Goal: Task Accomplishment & Management: Complete application form

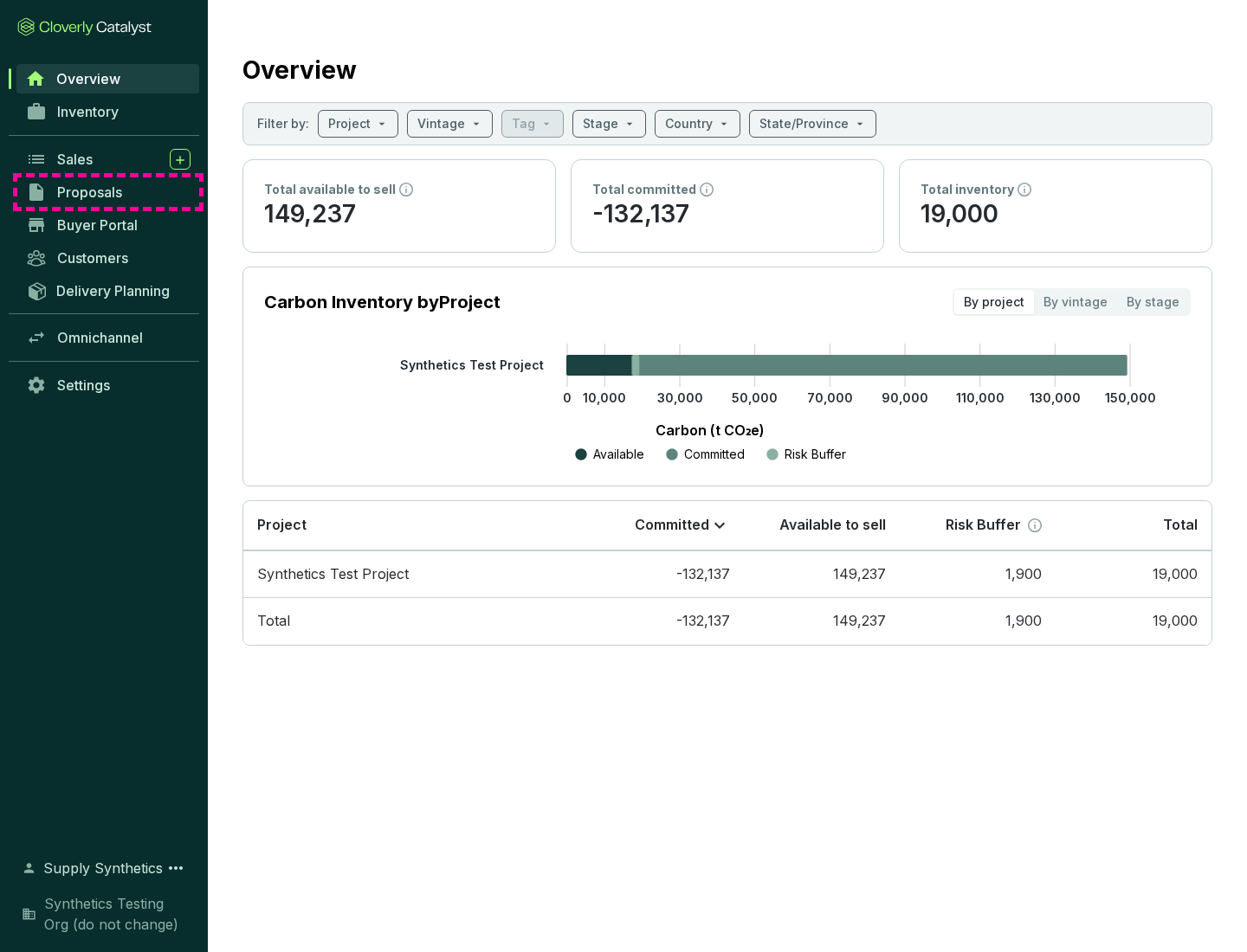
click at [108, 192] on span "Proposals" at bounding box center [89, 191] width 65 height 17
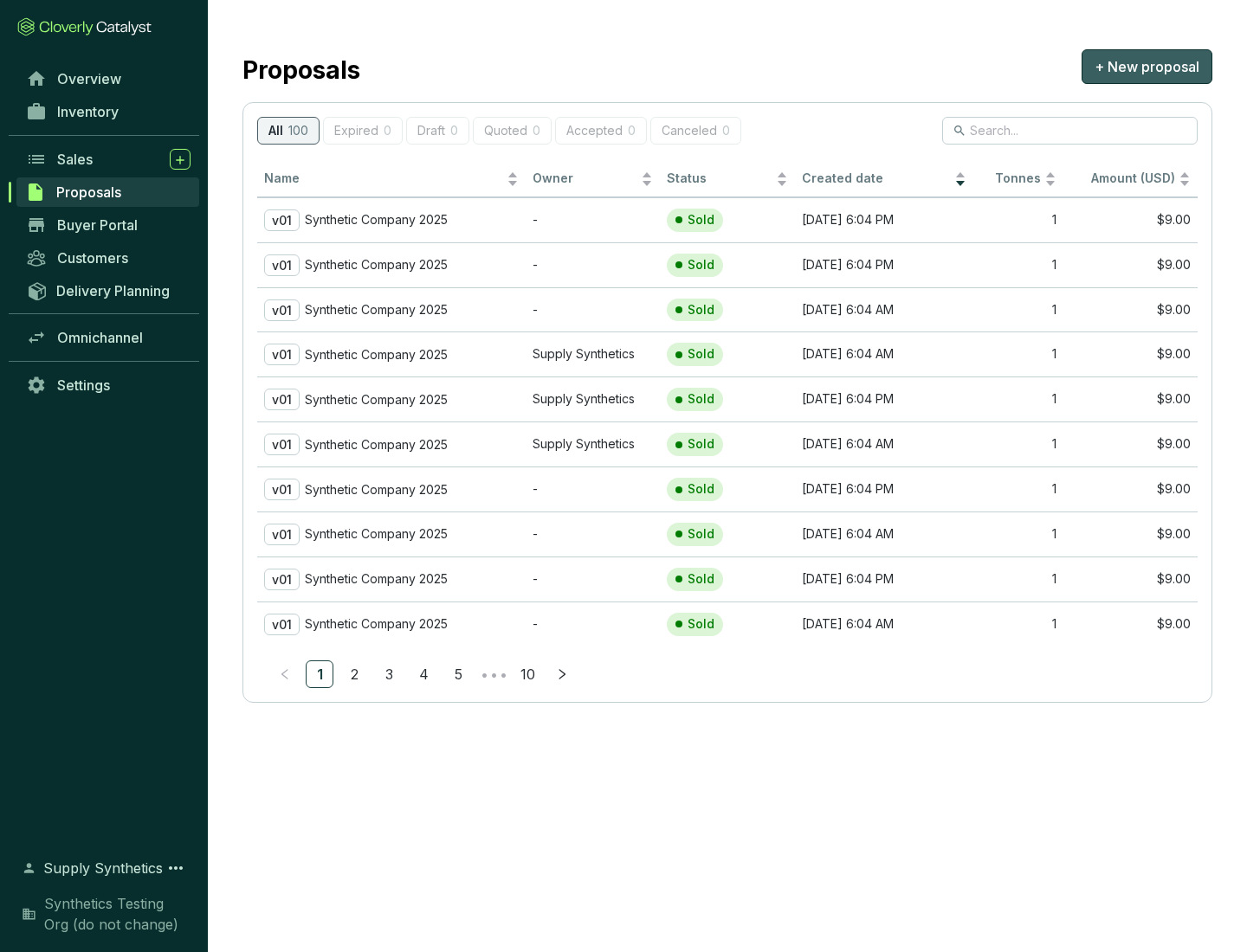
click at [1147, 67] on span "+ New proposal" at bounding box center [1147, 66] width 105 height 20
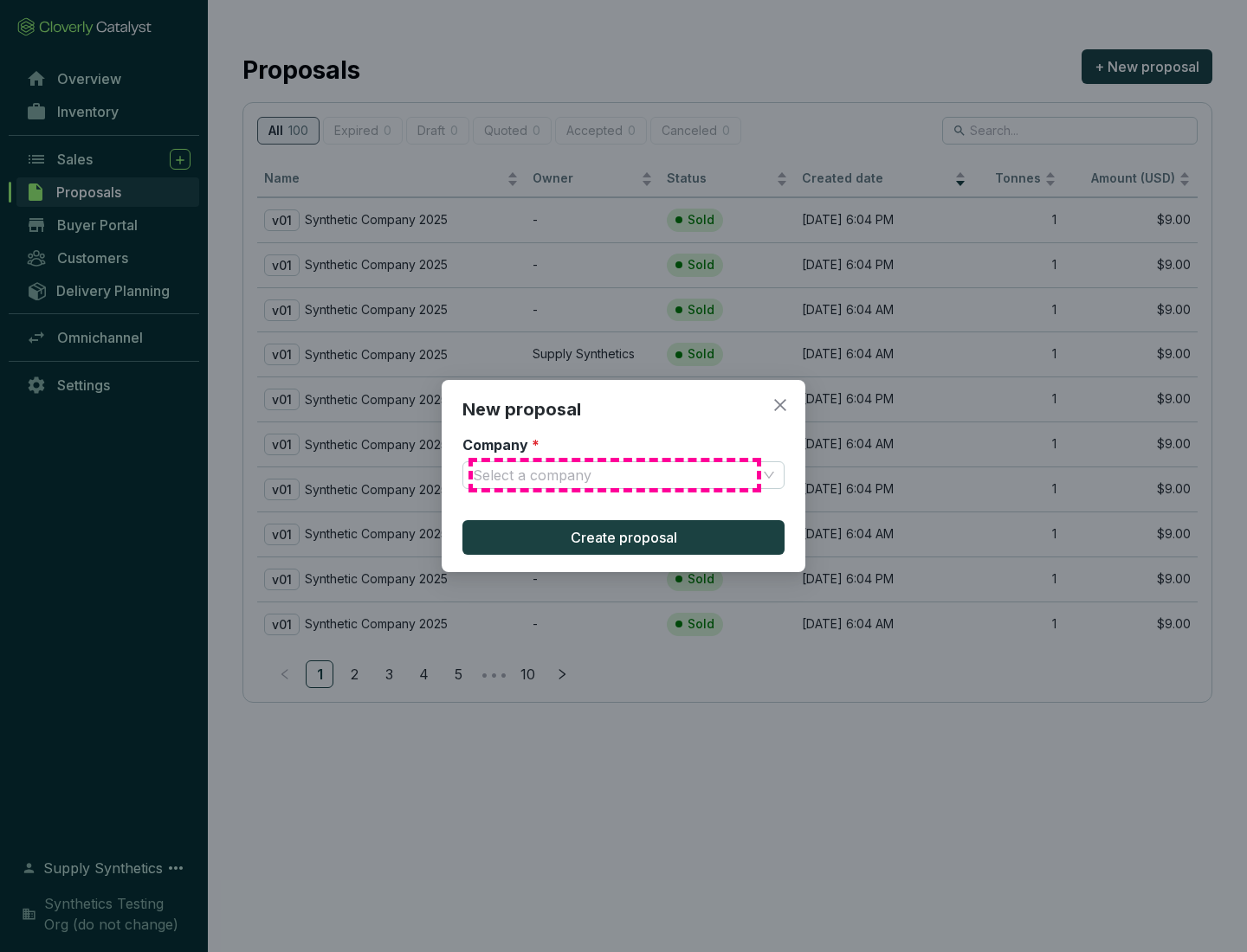
click at [615, 476] on input "Company *" at bounding box center [614, 475] width 284 height 26
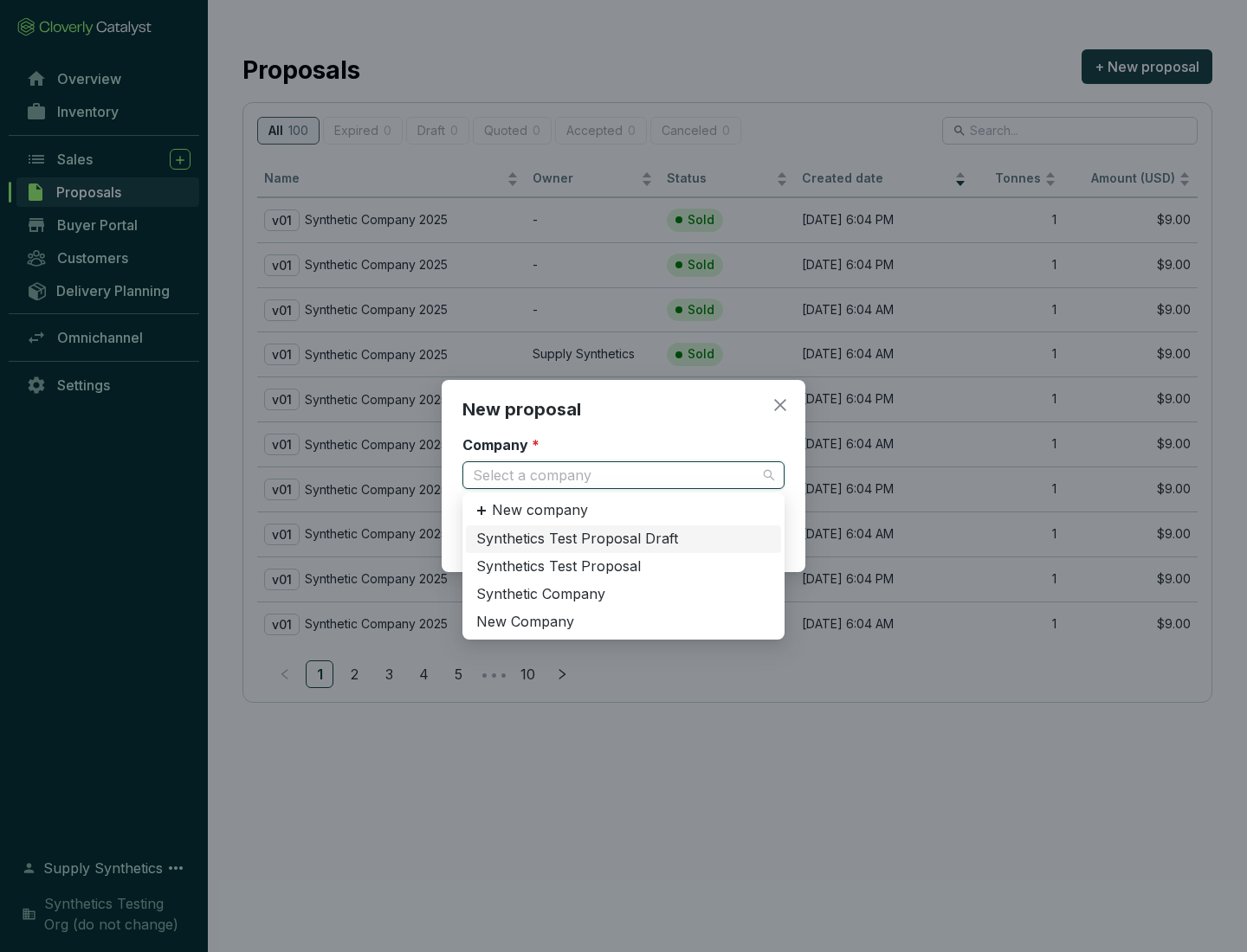
click at [623, 594] on div "Synthetic Company" at bounding box center [623, 594] width 294 height 19
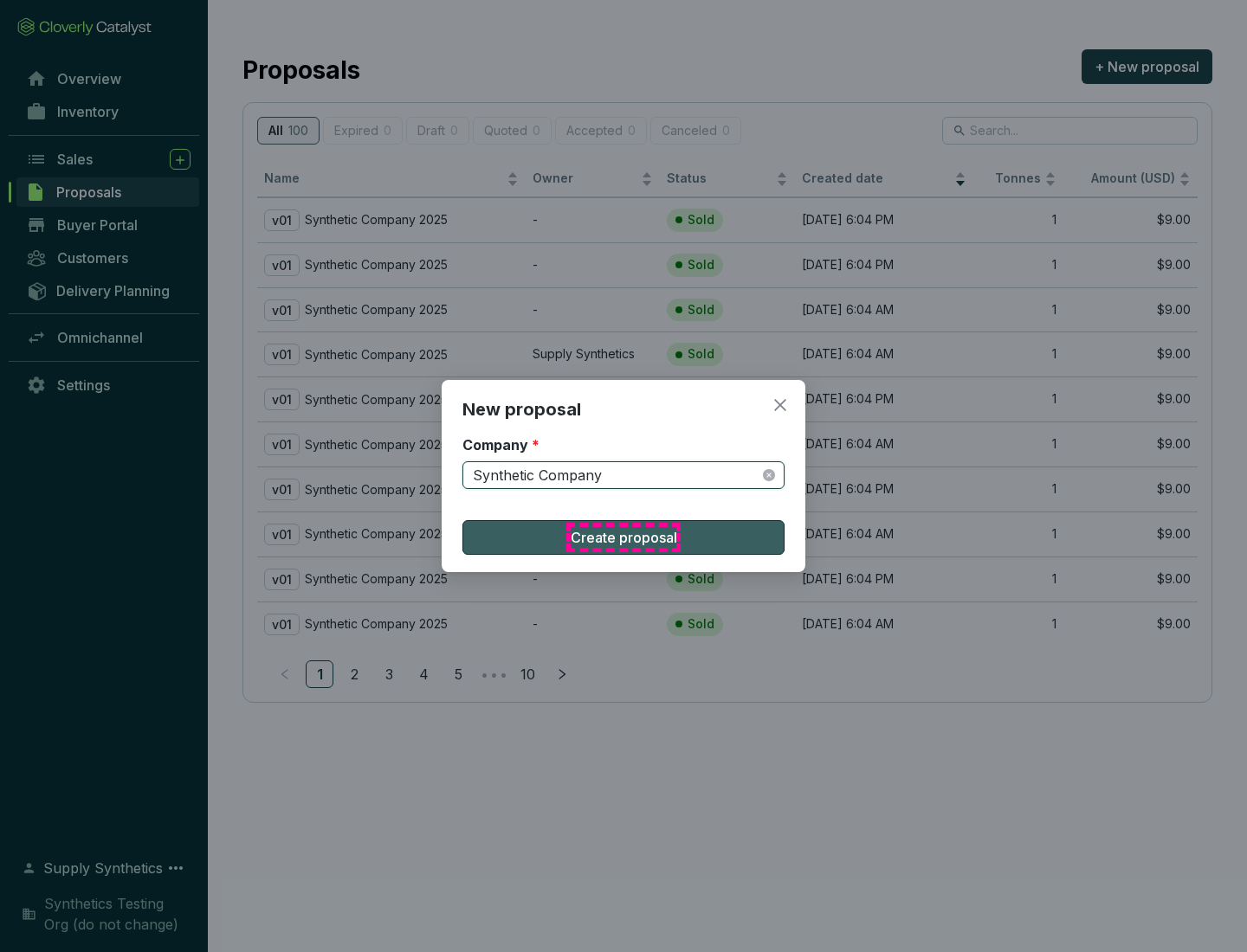
click at [623, 538] on span "Create proposal" at bounding box center [624, 537] width 107 height 20
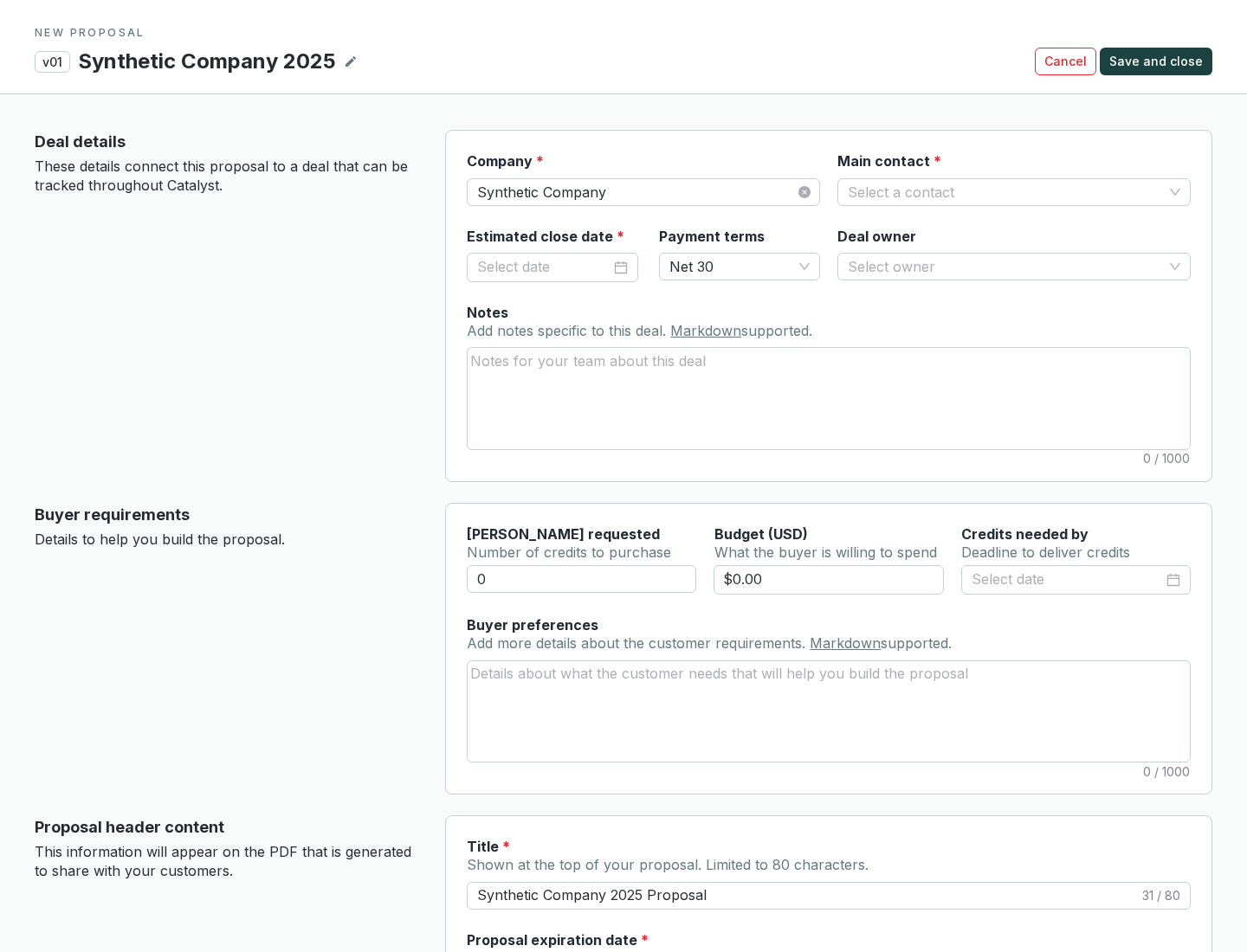
click at [1005, 191] on input "Main contact *" at bounding box center [1005, 192] width 316 height 26
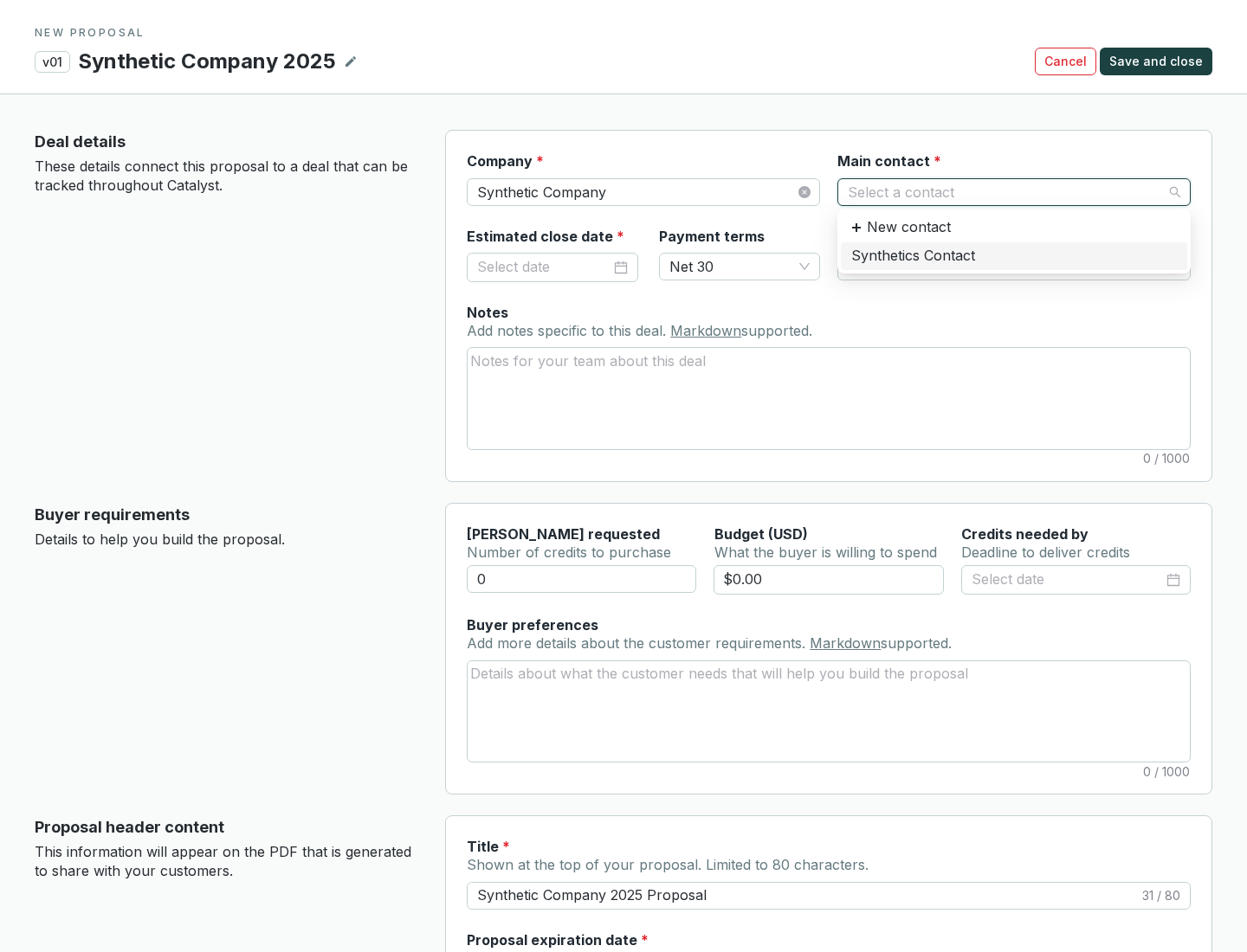
click at [1013, 255] on div "Synthetics Contact" at bounding box center [1013, 256] width 325 height 19
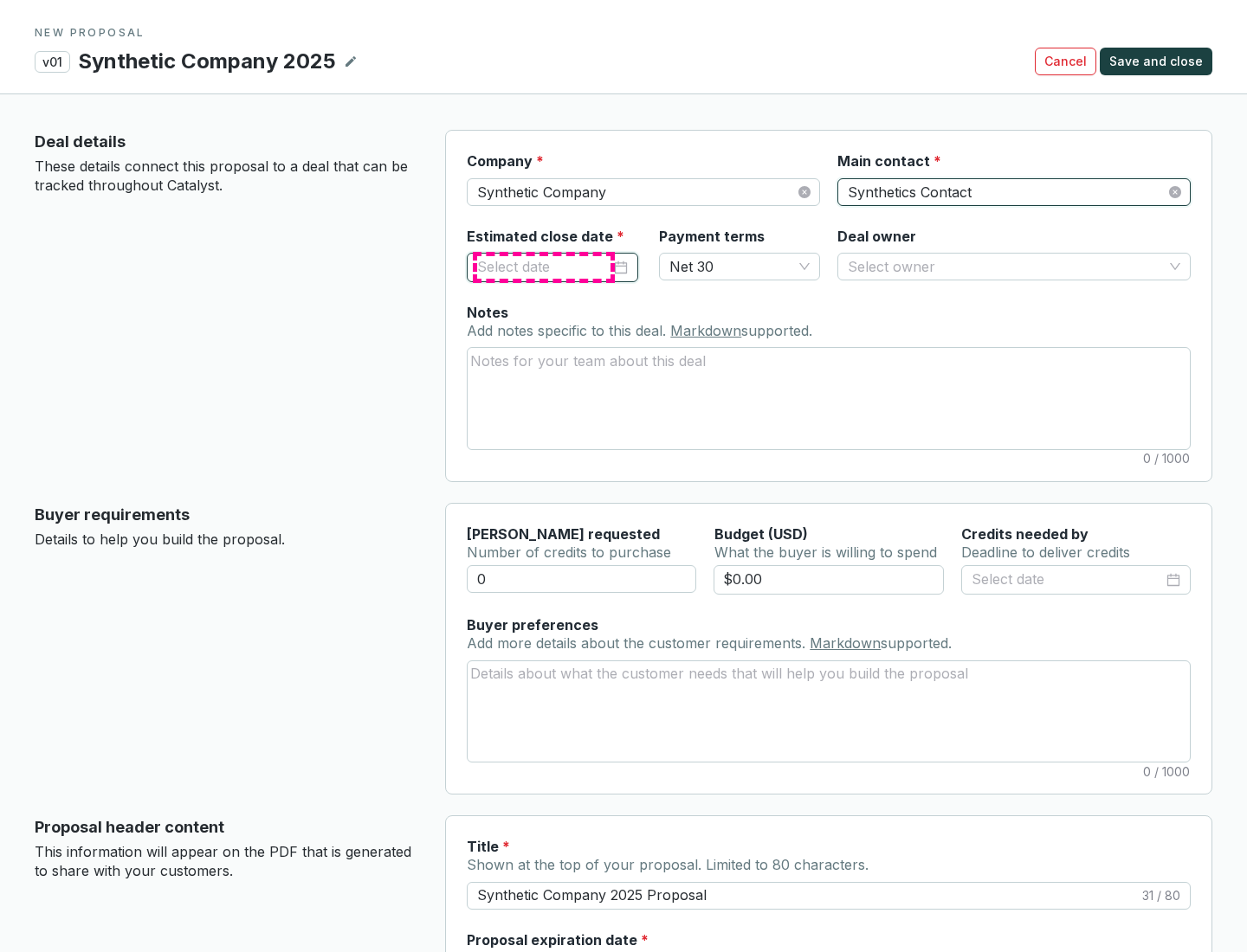
click at [544, 267] on input "Estimated close date *" at bounding box center [544, 267] width 133 height 22
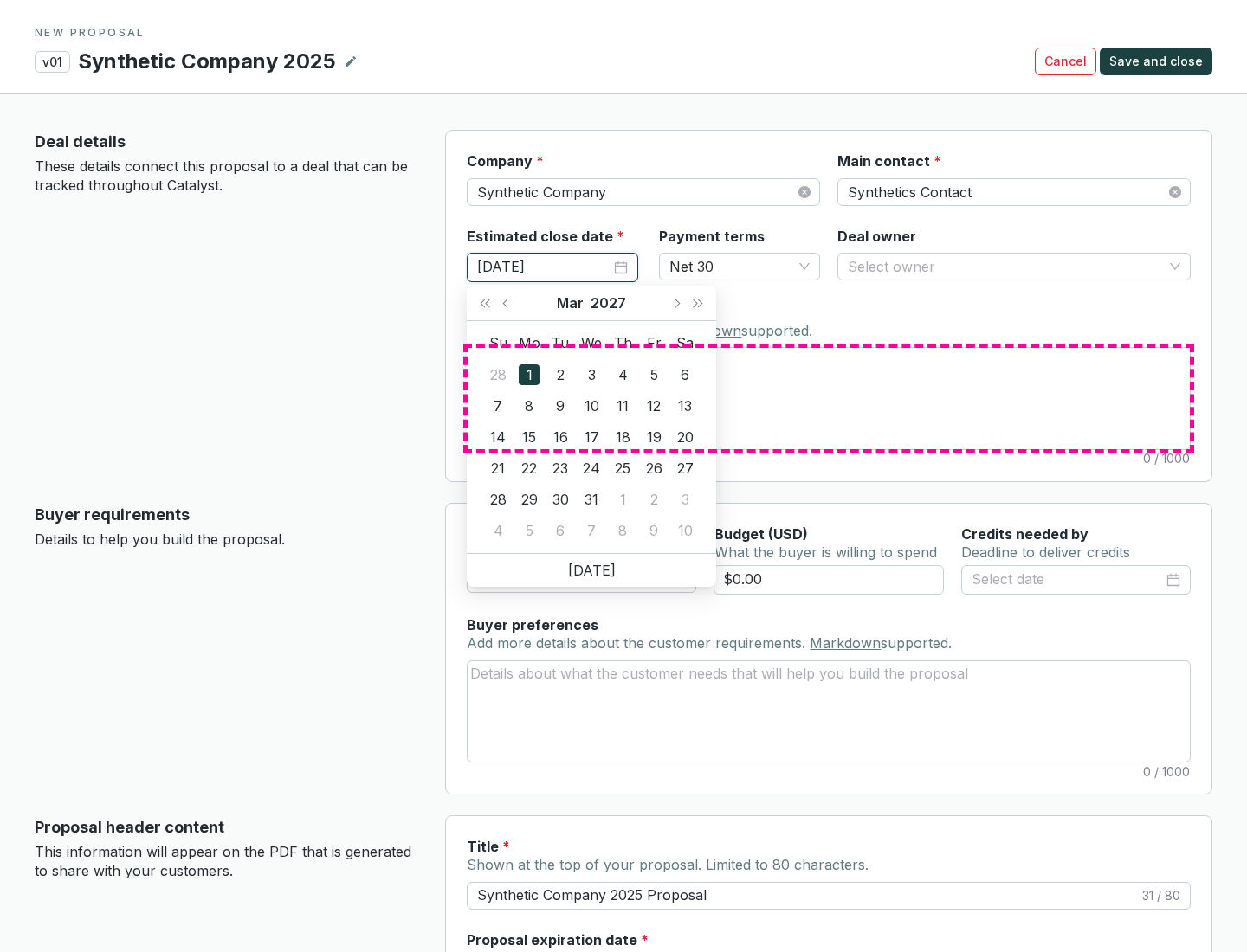
type input "[DATE]"
click at [828, 398] on textarea "Notes Add notes specific to this deal. Markdown supported." at bounding box center [828, 398] width 722 height 100
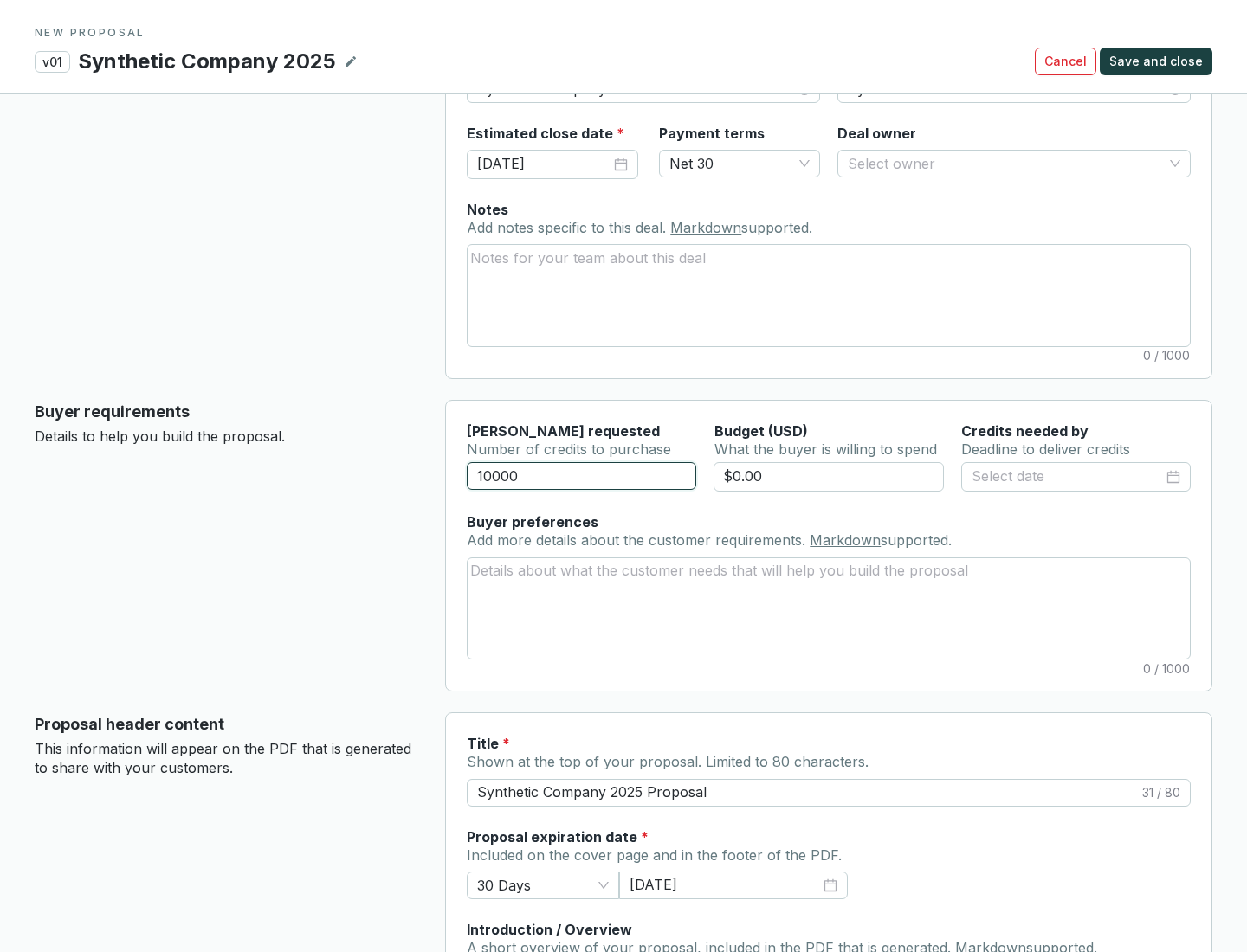
scroll to position [104, 0]
type input "10000"
type input "$0.00"
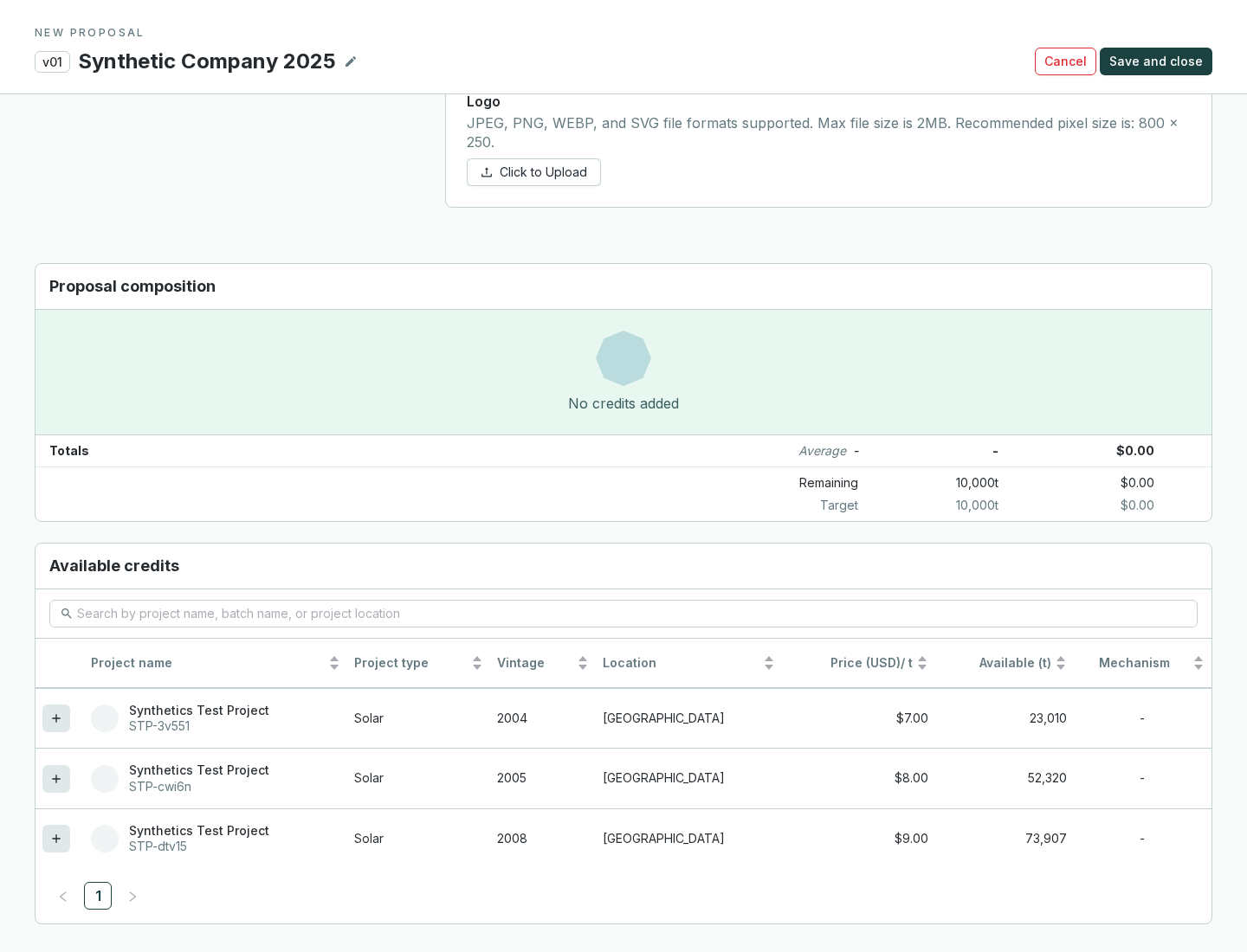
click at [56, 839] on icon at bounding box center [55, 838] width 8 height 8
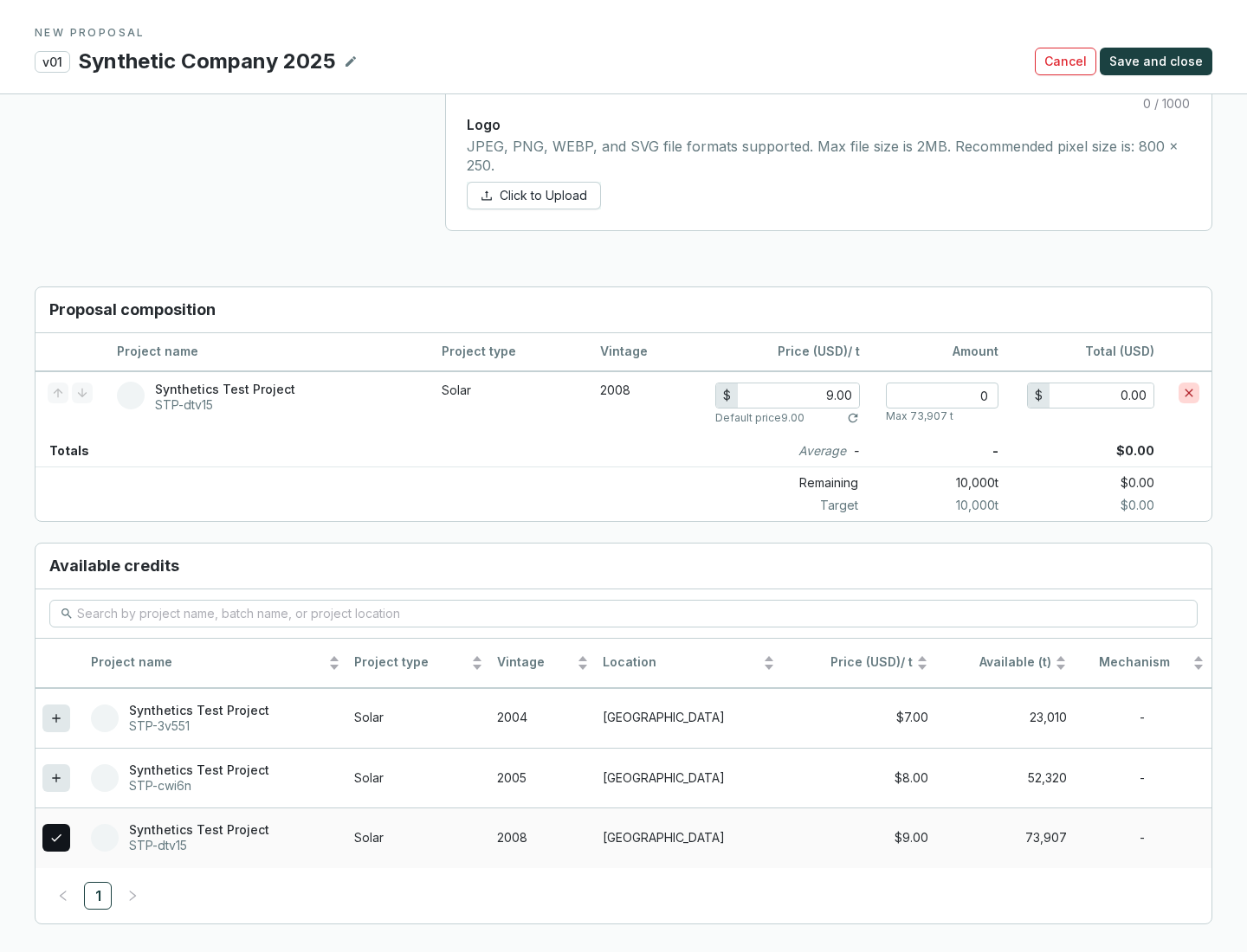
scroll to position [996, 0]
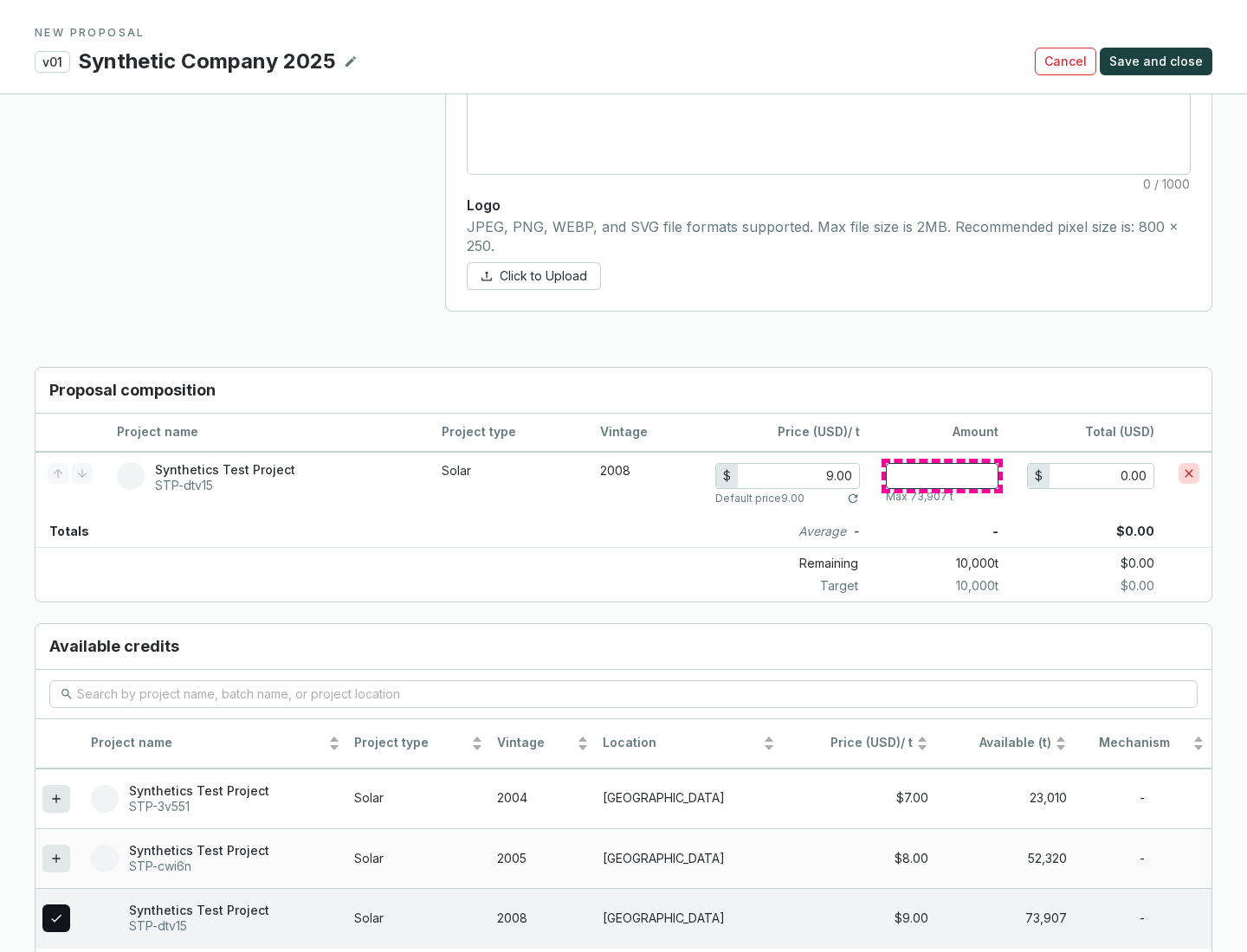
type input "1"
type input "9.00"
type input "1"
click at [1158, 61] on span "Save and close" at bounding box center [1155, 60] width 93 height 17
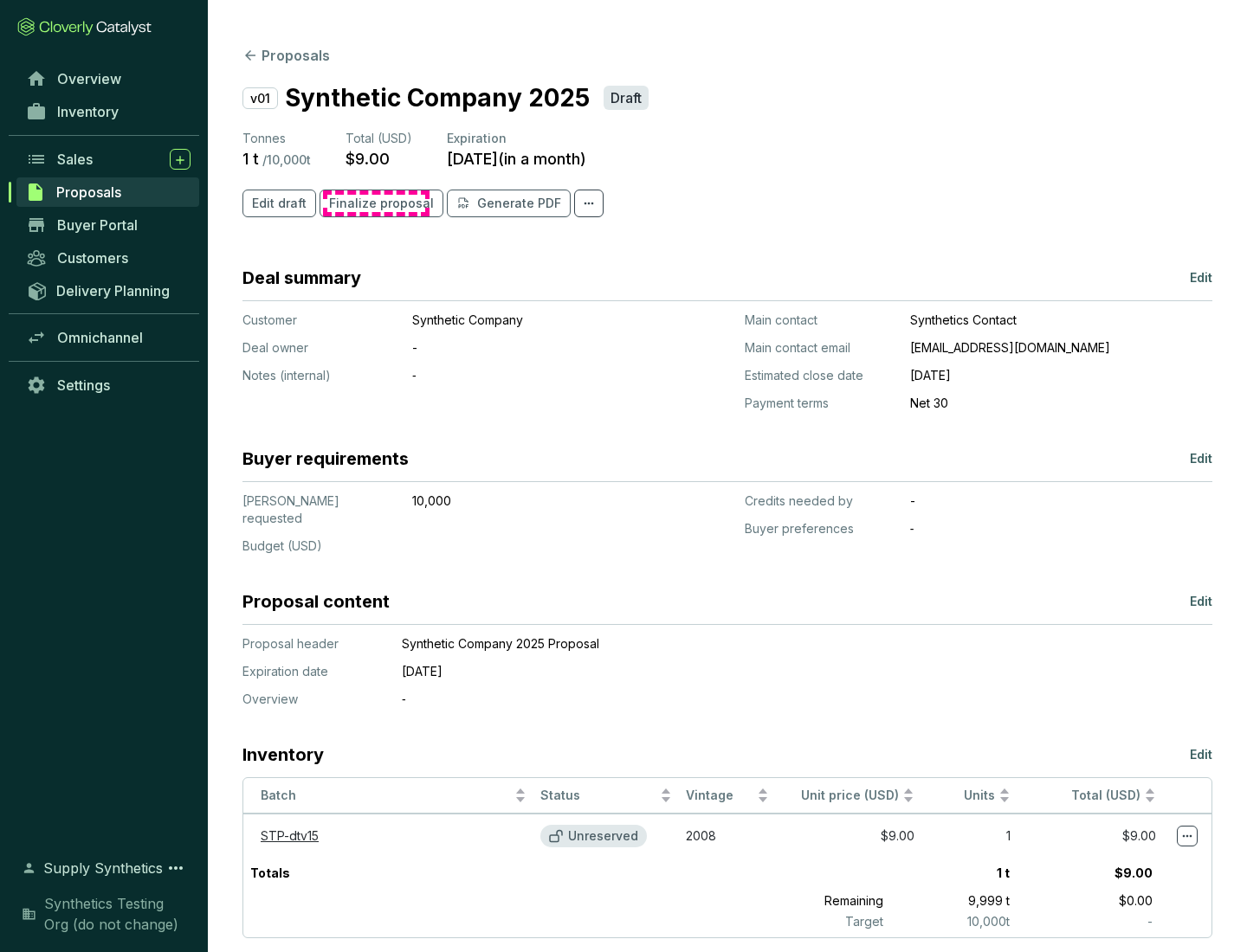
click at [376, 204] on span "Finalize proposal" at bounding box center [381, 203] width 105 height 17
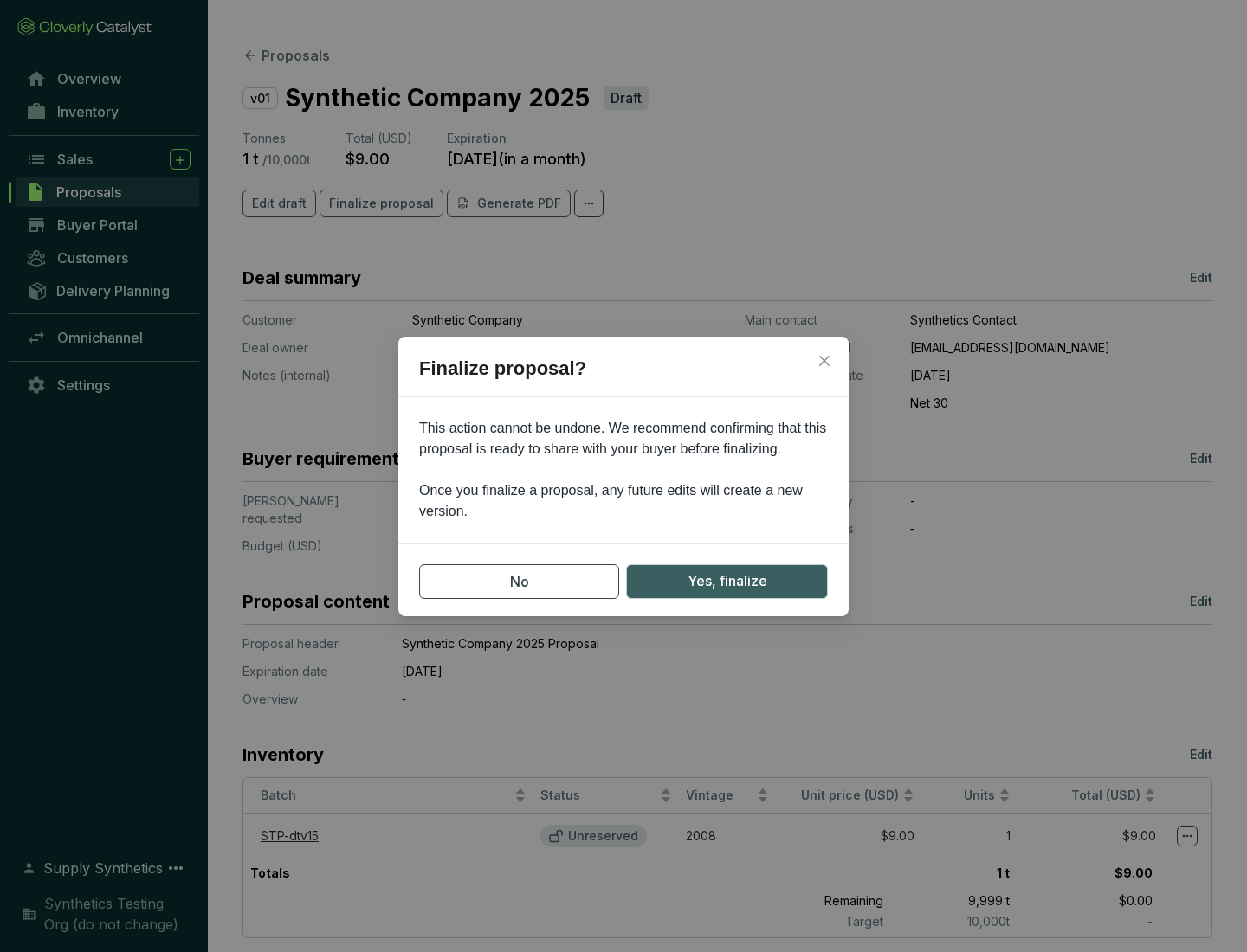
click at [726, 581] on span "Yes, finalize" at bounding box center [727, 581] width 80 height 21
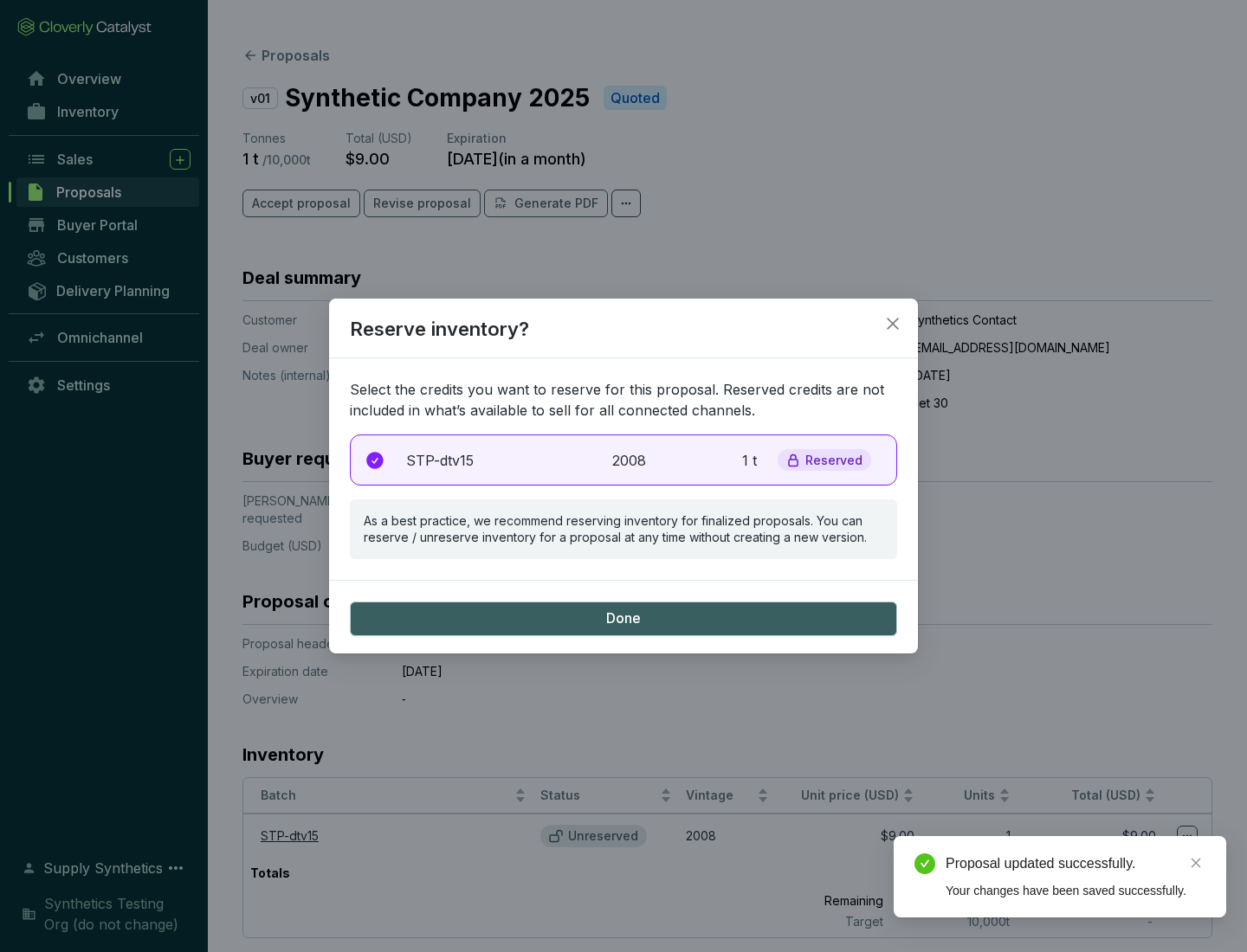
click at [623, 460] on p "2008" at bounding box center [631, 460] width 38 height 20
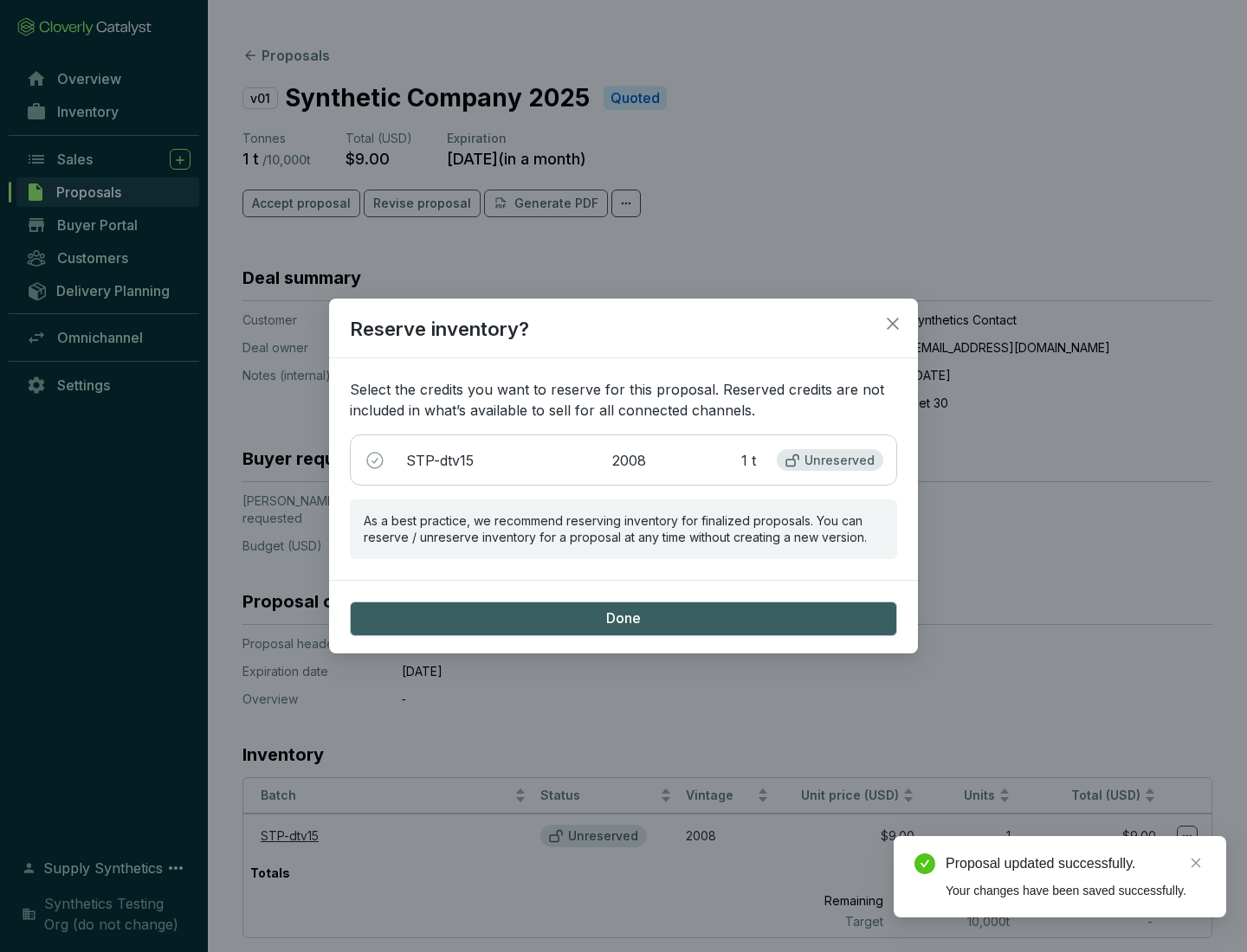
click at [623, 618] on span "Done" at bounding box center [623, 619] width 35 height 19
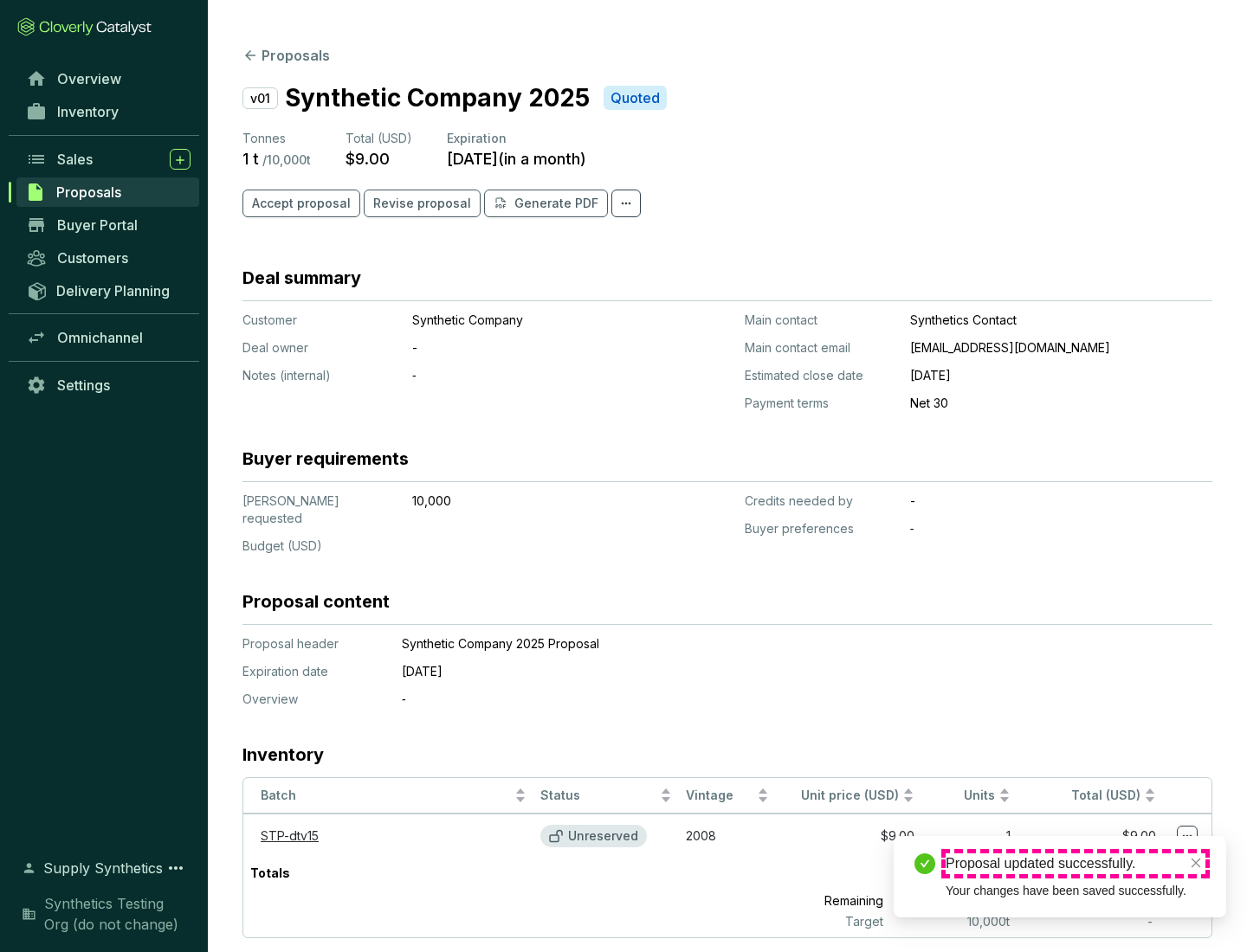
click at [1075, 864] on div "Proposal updated successfully." at bounding box center [1075, 863] width 260 height 20
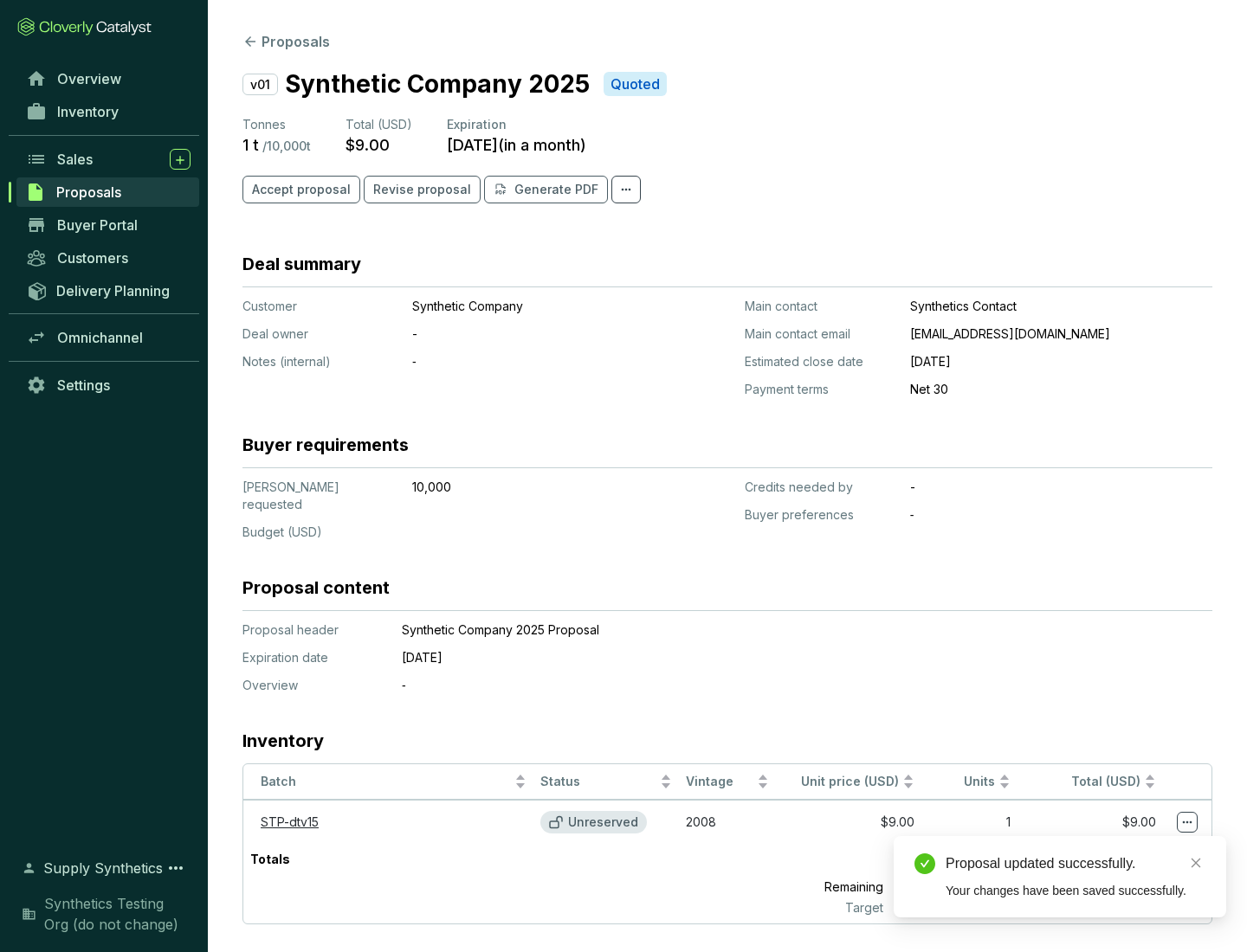
click at [1187, 821] on icon at bounding box center [1187, 822] width 10 height 3
click at [1134, 844] on div "Proposal updated successfully. Your changes have been saved successfully." at bounding box center [1059, 877] width 332 height 82
click at [1075, 864] on div "Proposal updated successfully." at bounding box center [1075, 863] width 260 height 20
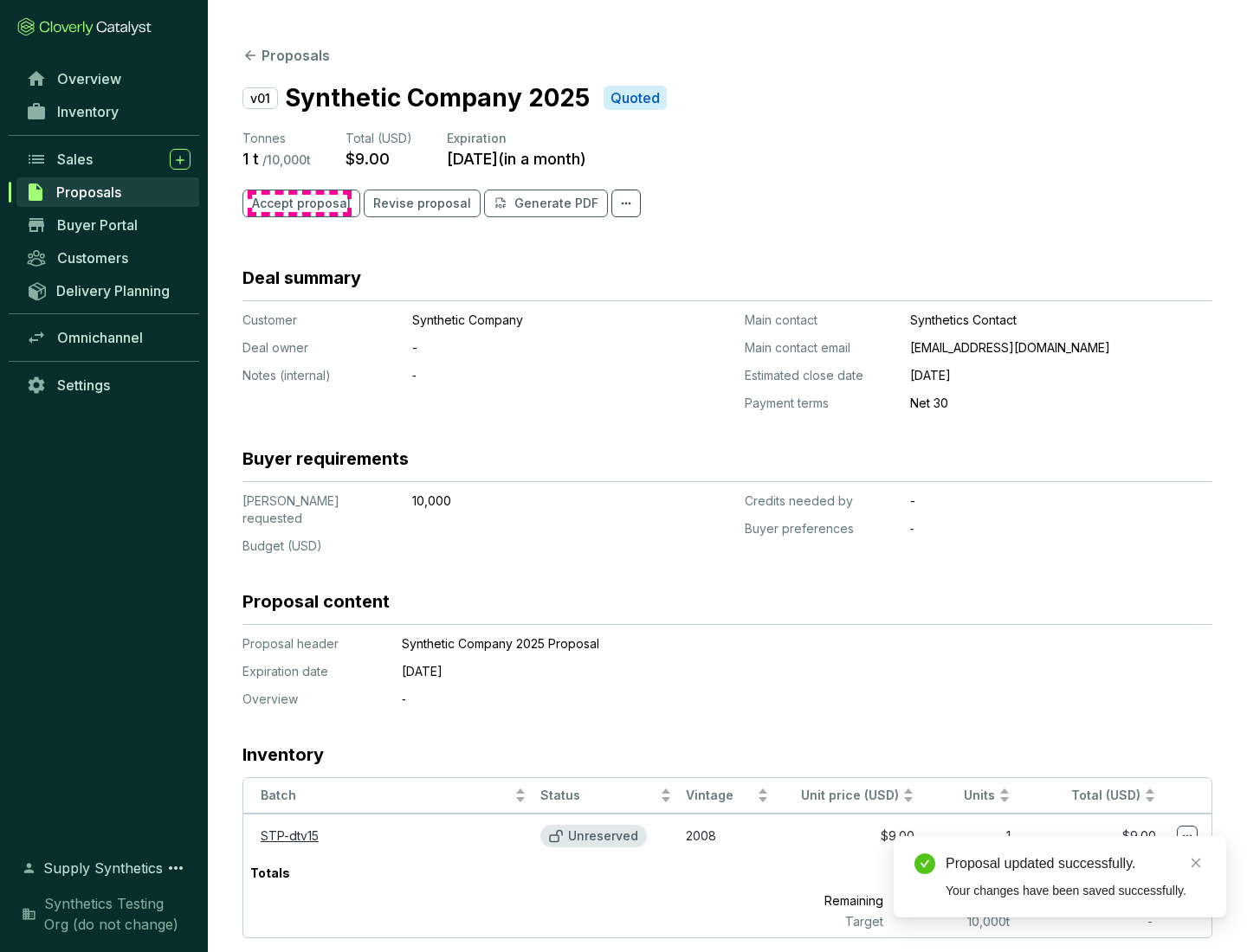
click at [299, 204] on span "Accept proposal" at bounding box center [300, 203] width 99 height 17
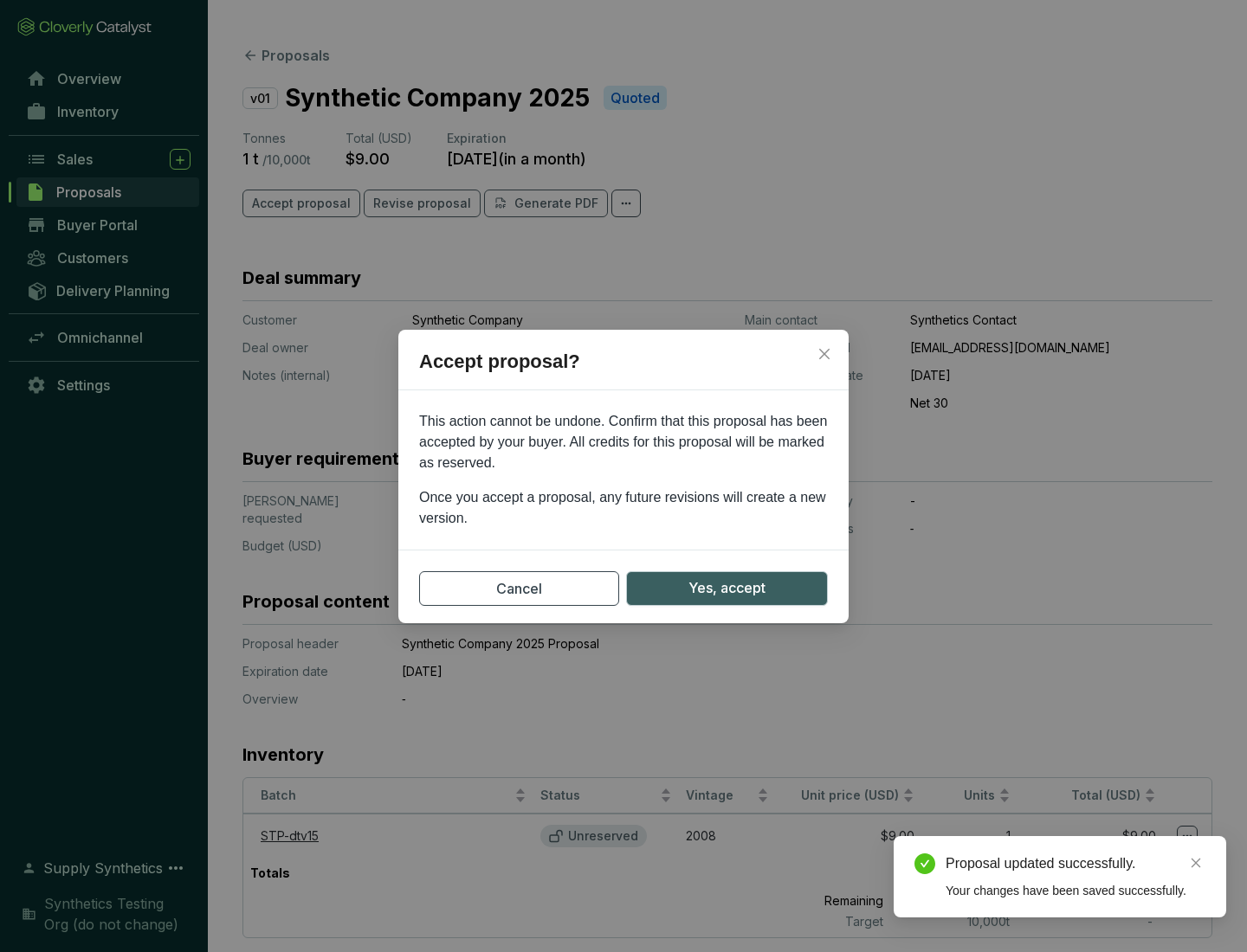
click at [726, 588] on span "Yes, accept" at bounding box center [726, 588] width 77 height 21
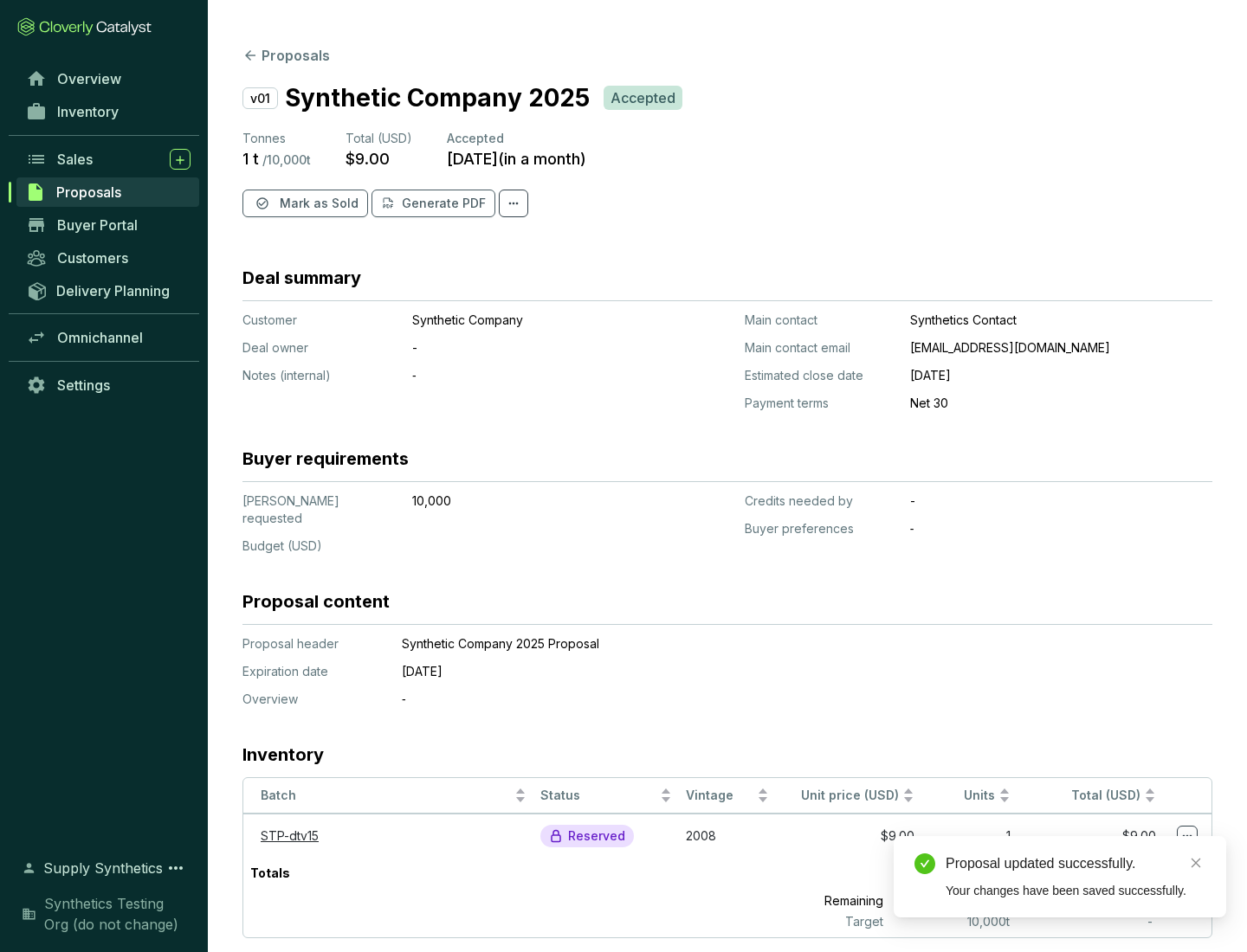
click at [316, 204] on span "Mark as Sold" at bounding box center [319, 203] width 79 height 17
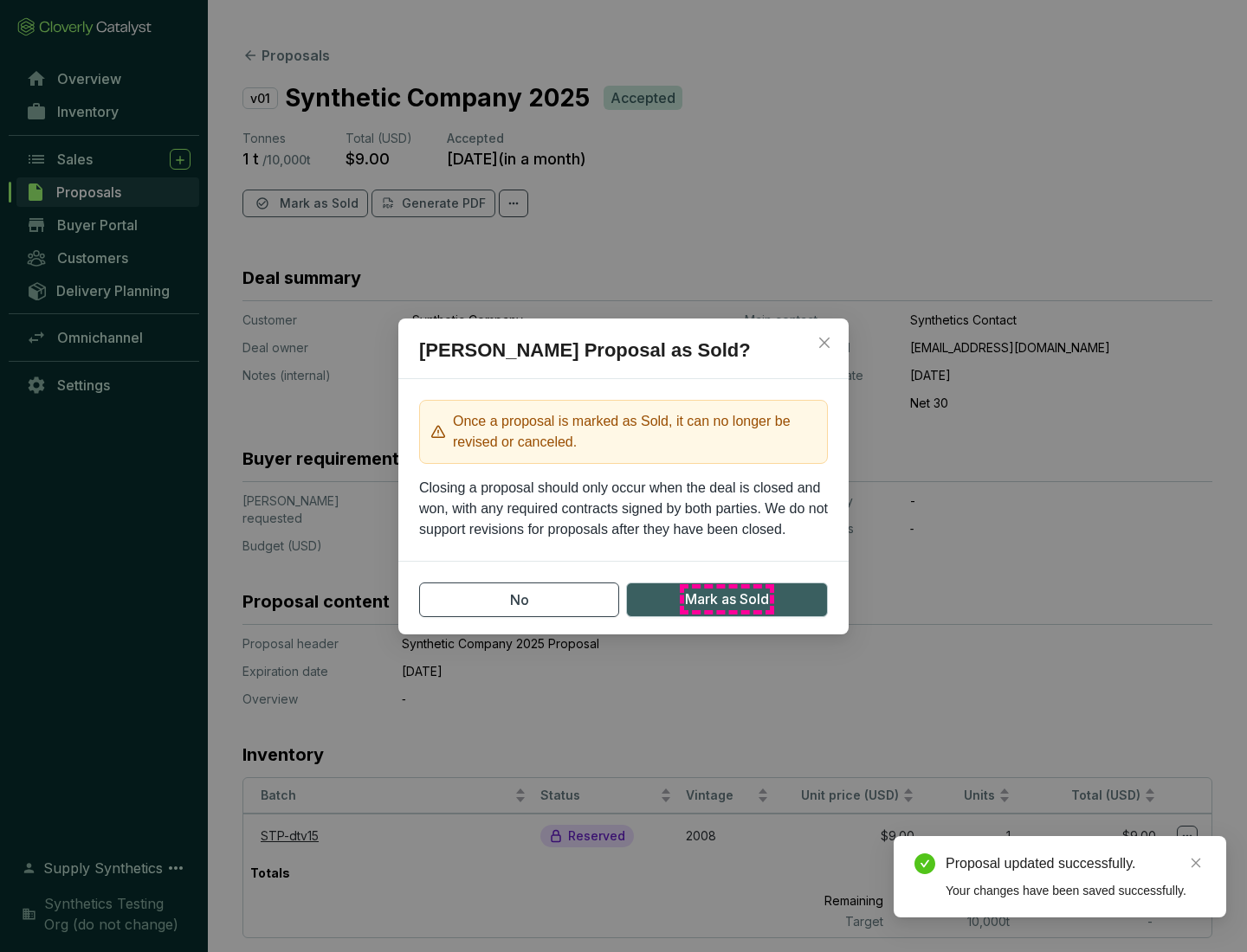
click at [726, 599] on span "Mark as Sold" at bounding box center [726, 599] width 84 height 21
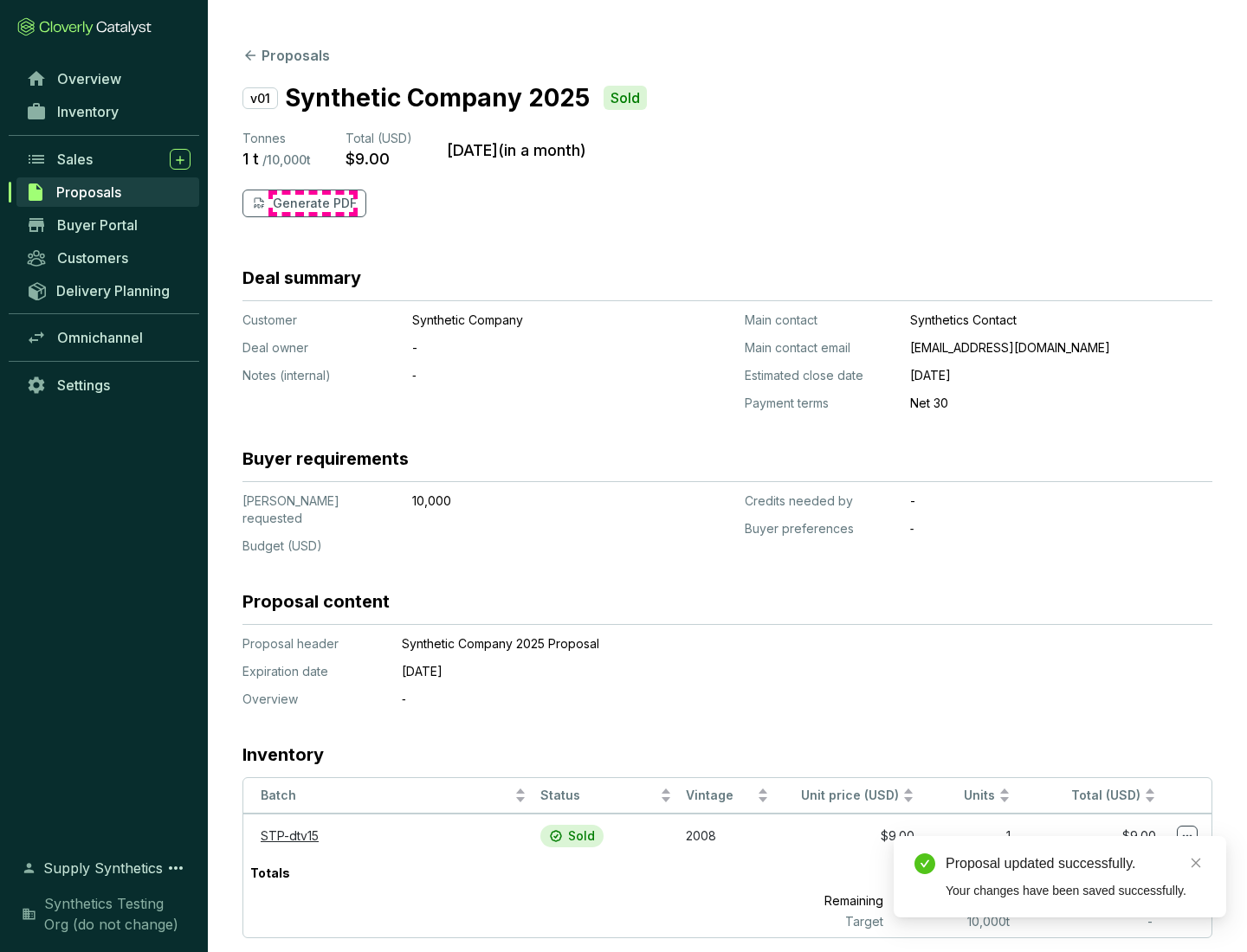
click at [313, 204] on p "Generate PDF" at bounding box center [315, 203] width 84 height 17
click at [1075, 864] on div "Proposal updated successfully." at bounding box center [1075, 863] width 260 height 20
